Goal: Book appointment/travel/reservation

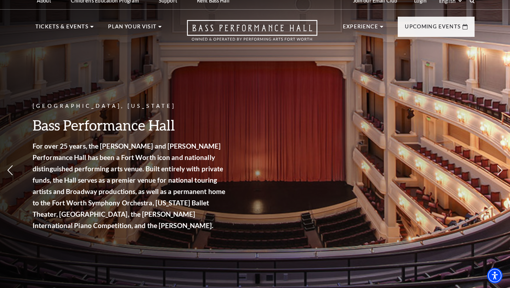
scroll to position [9, 0]
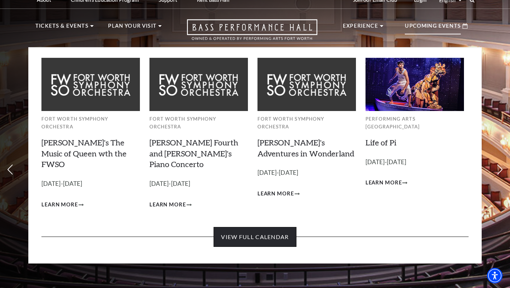
click at [263, 227] on link "View Full Calendar" at bounding box center [255, 237] width 83 height 20
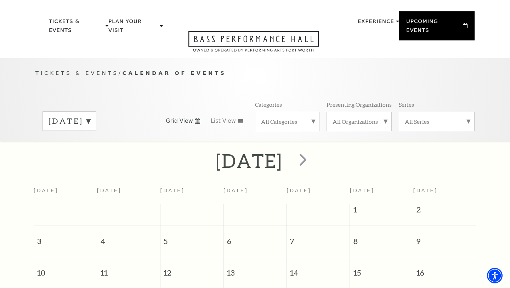
scroll to position [10, 0]
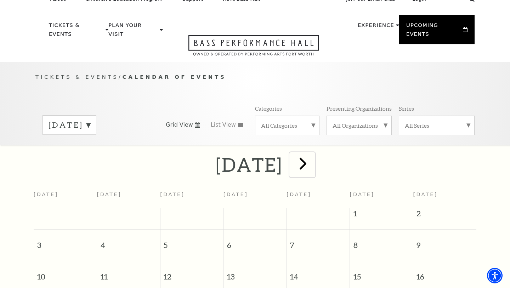
click at [313, 155] on span "next" at bounding box center [303, 163] width 20 height 20
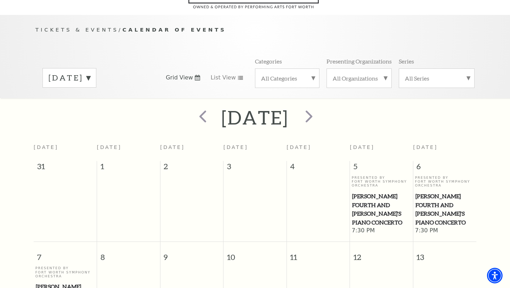
scroll to position [55, 0]
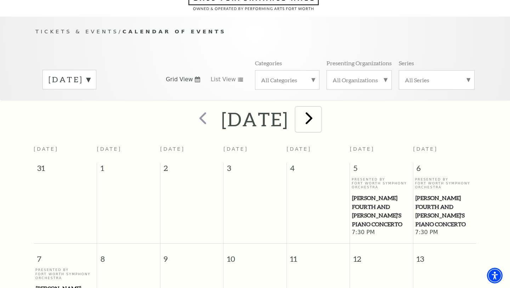
click at [319, 112] on span "next" at bounding box center [309, 118] width 20 height 20
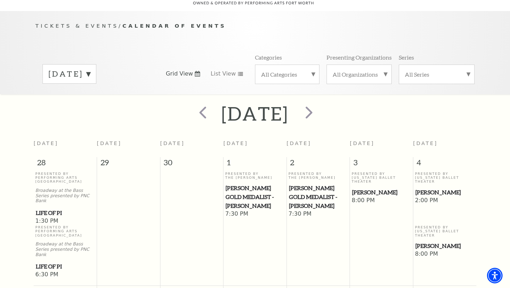
scroll to position [60, 0]
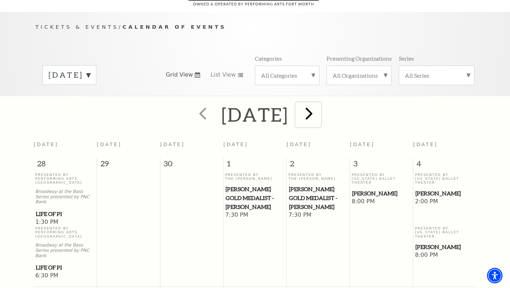
click at [319, 107] on span "next" at bounding box center [309, 113] width 20 height 20
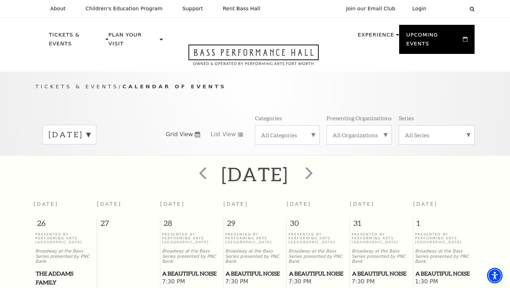
scroll to position [4, 0]
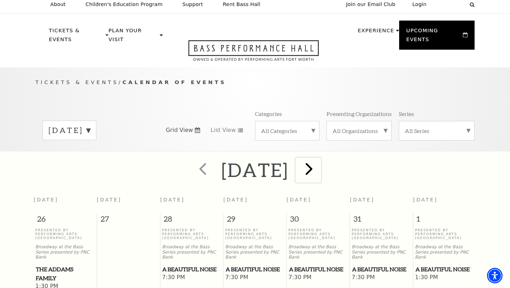
click at [319, 158] on span "next" at bounding box center [309, 168] width 20 height 20
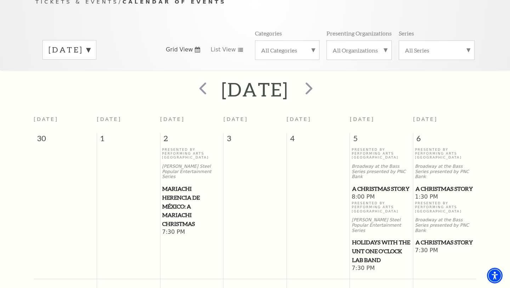
scroll to position [0, 0]
